Goal: Check status

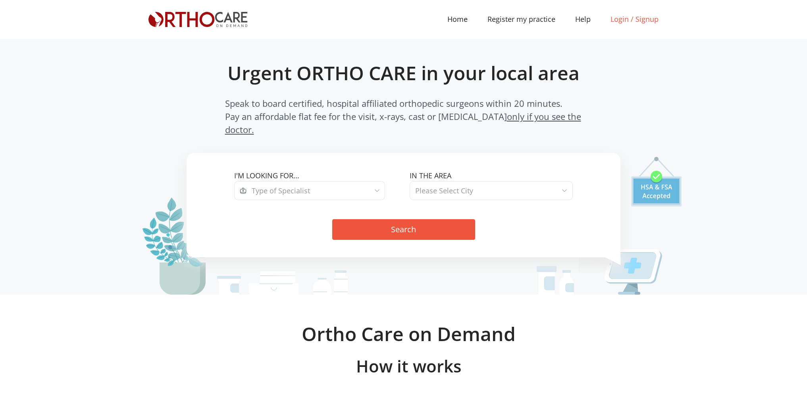
click at [616, 17] on link "Login / Signup" at bounding box center [635, 19] width 68 height 11
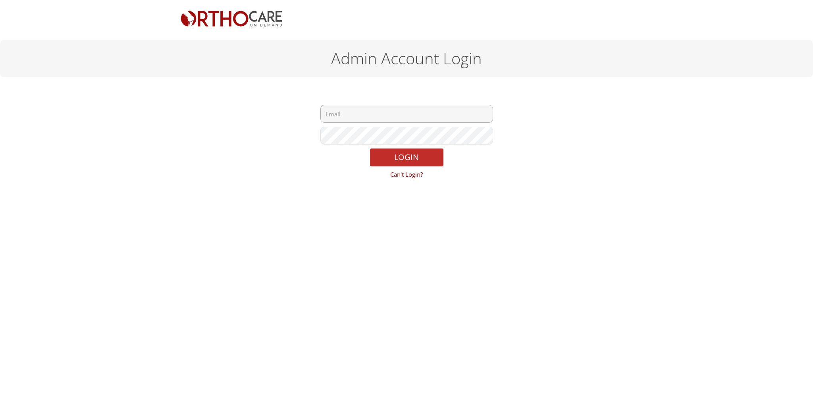
type input "tjgroganmd@orthocareondemand.com"
click at [405, 160] on button "LOGIN" at bounding box center [406, 157] width 73 height 18
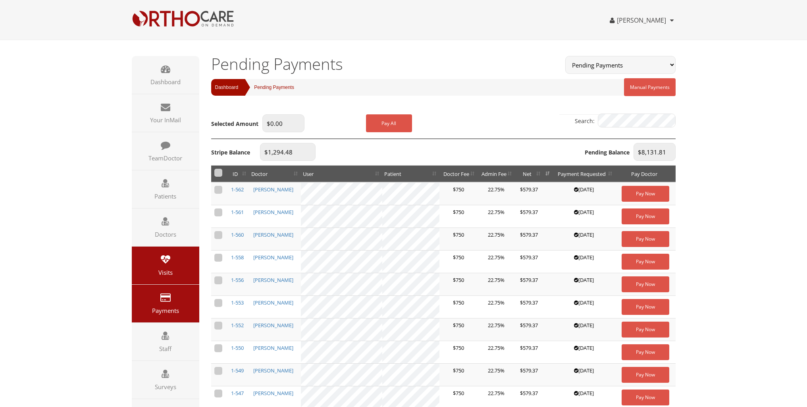
click at [162, 257] on icon at bounding box center [166, 259] width 10 height 10
click at [672, 65] on select "Completed Payments Pending Payments Missing Payment Settings Manual Payments Pa…" at bounding box center [620, 65] width 110 height 18
click at [699, 85] on body "0 [PERSON_NAME] Dashboard Profile Password Log out Dashboard Your InMail 0 1" at bounding box center [403, 399] width 807 height 799
click at [164, 256] on icon at bounding box center [166, 259] width 10 height 10
